Goal: Task Accomplishment & Management: Complete application form

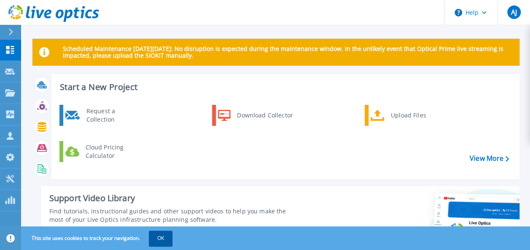
click at [164, 238] on button "OK" at bounding box center [161, 238] width 24 height 15
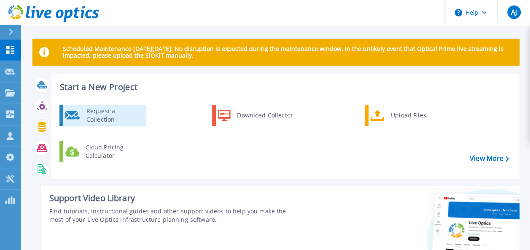
click at [130, 114] on div "Request a Collection" at bounding box center [113, 115] width 62 height 17
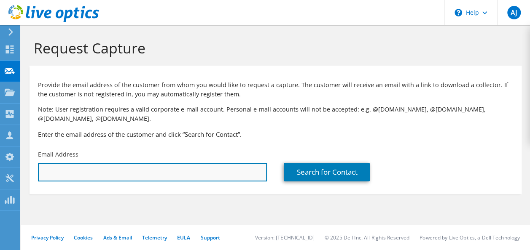
click at [109, 172] on input "text" at bounding box center [152, 172] width 229 height 19
type input "[EMAIL_ADDRESS][DOMAIN_NAME]"
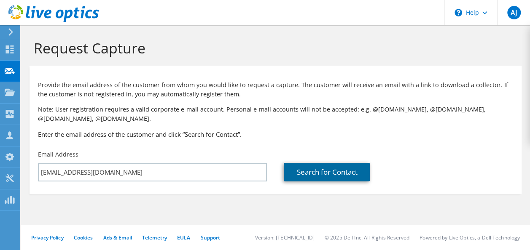
click at [306, 169] on link "Search for Contact" at bounding box center [327, 172] width 86 height 19
type input "Corona Remedies Private Limited"
type input "[PERSON_NAME]"
type input "[GEOGRAPHIC_DATA]"
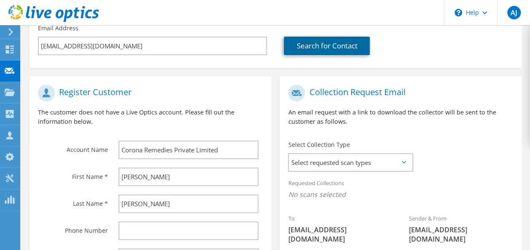
scroll to position [211, 0]
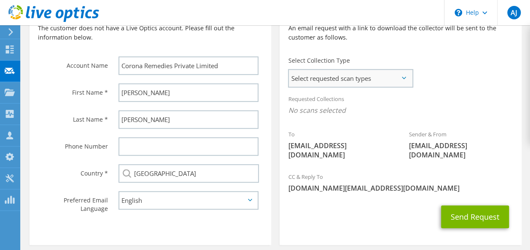
click at [331, 76] on span "Select requested scan types" at bounding box center [350, 78] width 123 height 17
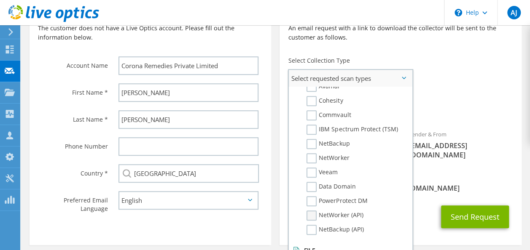
scroll to position [401, 0]
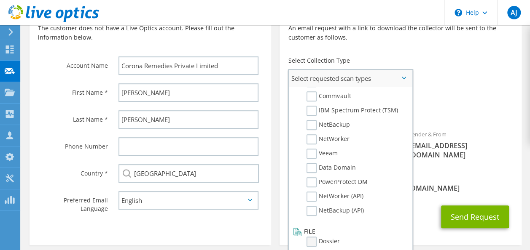
click at [311, 241] on label "Dossier" at bounding box center [322, 242] width 33 height 10
click at [0, 0] on input "Dossier" at bounding box center [0, 0] width 0 height 0
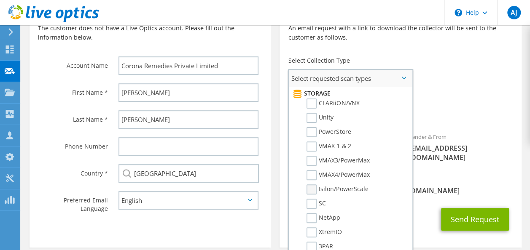
scroll to position [21, 0]
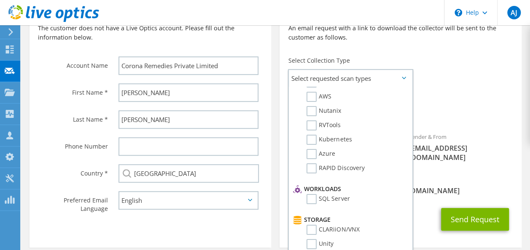
click at [431, 103] on div "Requested Collections No scans selected Dossier" at bounding box center [399, 107] width 241 height 34
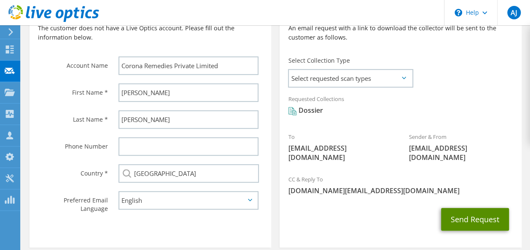
click at [462, 216] on button "Send Request" at bounding box center [475, 219] width 68 height 23
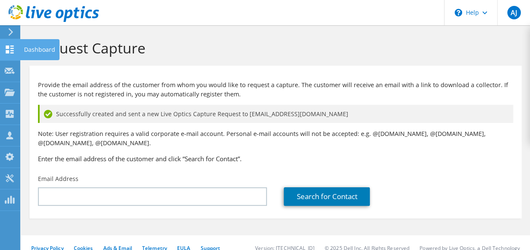
click at [12, 53] on div at bounding box center [10, 50] width 10 height 9
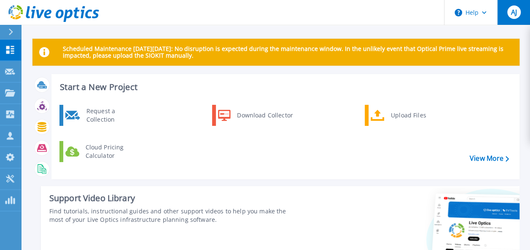
click at [506, 13] on button "AJ" at bounding box center [513, 12] width 33 height 25
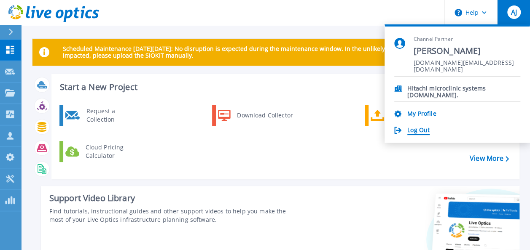
click at [412, 131] on link "Log Out" at bounding box center [418, 131] width 22 height 8
